Goal: Navigation & Orientation: Go to known website

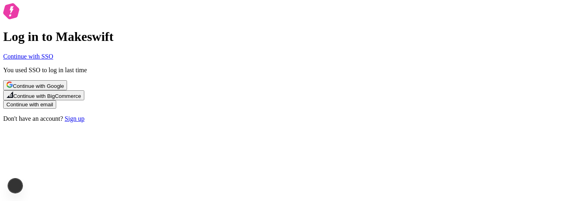
click at [53, 60] on link "Continue with SSO" at bounding box center [28, 56] width 50 height 7
